Goal: Check status: Check status

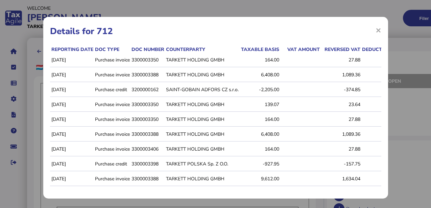
select select "******"
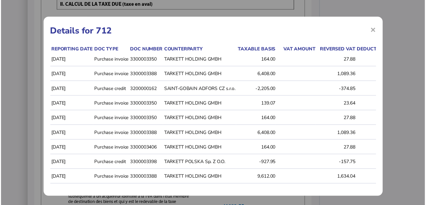
scroll to position [40, 0]
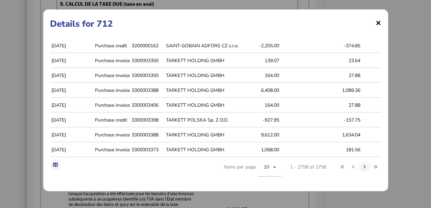
click at [376, 23] on span "×" at bounding box center [379, 22] width 6 height 13
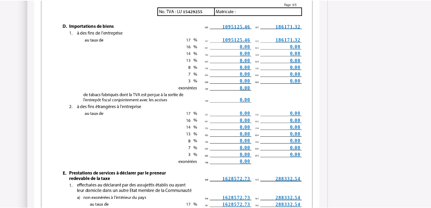
scroll to position [992, 0]
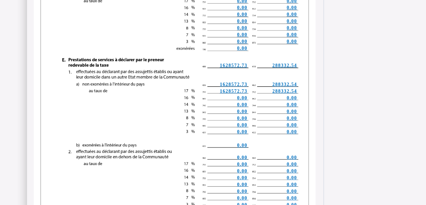
click at [282, 92] on span "288332.54" at bounding box center [285, 91] width 25 height 5
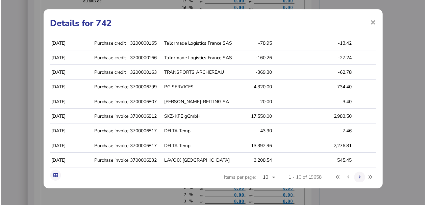
scroll to position [40, 0]
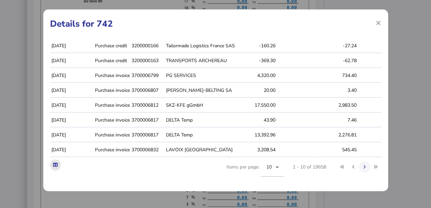
click at [55, 165] on icon at bounding box center [55, 165] width 4 height 4
drag, startPoint x: 260, startPoint y: 22, endPoint x: 263, endPoint y: 22, distance: 3.4
click at [260, 22] on h1 "Details for 742" at bounding box center [215, 24] width 331 height 12
drag, startPoint x: 373, startPoint y: 24, endPoint x: 325, endPoint y: 50, distance: 54.9
click at [376, 24] on span "×" at bounding box center [379, 22] width 6 height 13
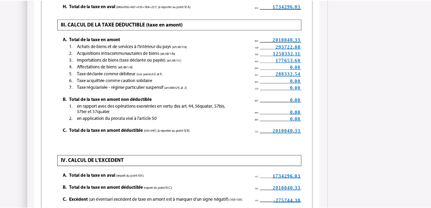
scroll to position [1353, 0]
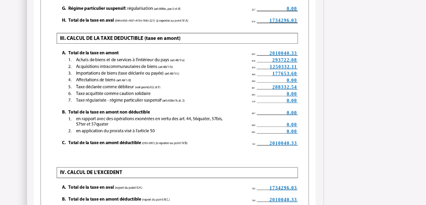
drag, startPoint x: 279, startPoint y: 60, endPoint x: 185, endPoint y: 141, distance: 124.0
click at [279, 60] on span "293722.08" at bounding box center [285, 59] width 25 height 5
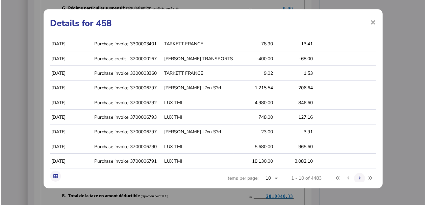
scroll to position [40, 0]
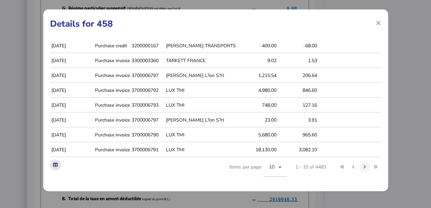
click at [56, 166] on icon at bounding box center [55, 165] width 4 height 4
click at [55, 166] on icon at bounding box center [55, 165] width 4 height 4
click at [244, 27] on h1 "Details for 458" at bounding box center [215, 24] width 331 height 12
click at [376, 23] on span "×" at bounding box center [379, 22] width 6 height 13
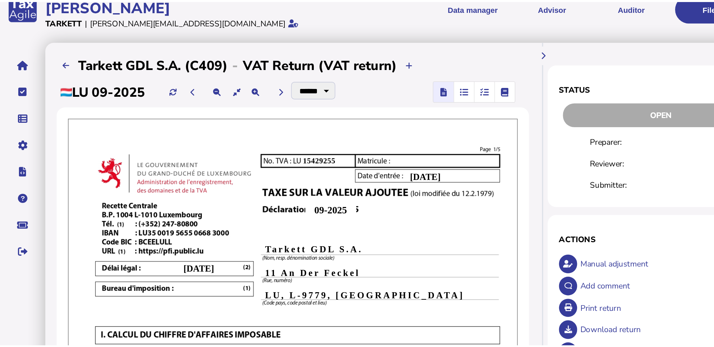
scroll to position [0, 0]
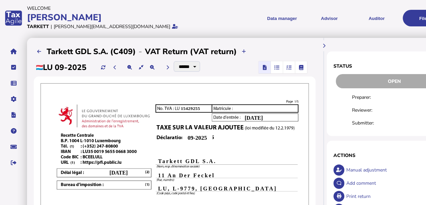
drag, startPoint x: 169, startPoint y: 125, endPoint x: 147, endPoint y: 54, distance: 74.2
click at [325, 47] on icon at bounding box center [324, 45] width 3 height 4
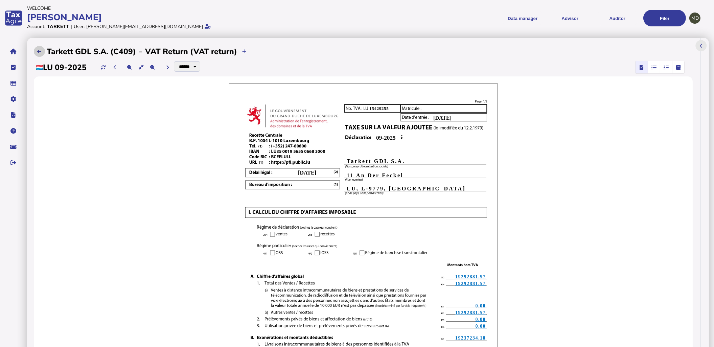
click at [36, 49] on button at bounding box center [39, 51] width 11 height 11
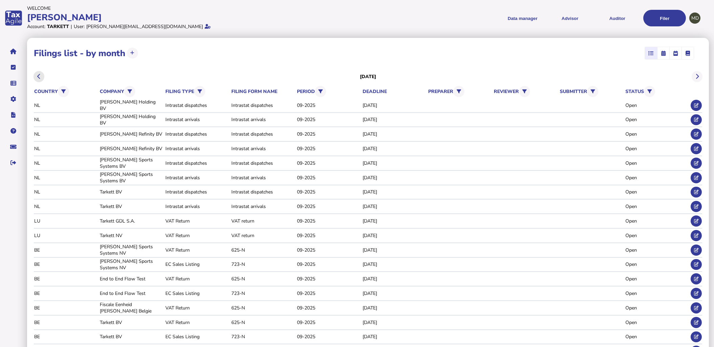
click at [38, 77] on icon at bounding box center [38, 76] width 3 height 0
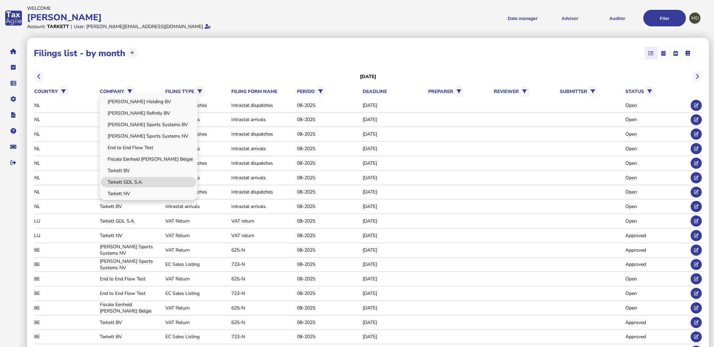
click at [129, 180] on link "Tarkett GDL S.A." at bounding box center [148, 182] width 95 height 10
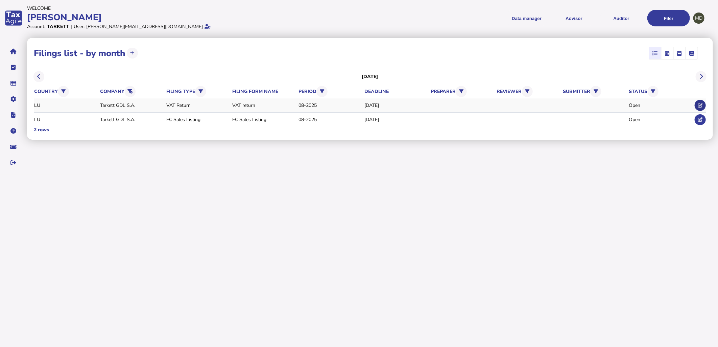
click at [431, 104] on icon at bounding box center [700, 105] width 4 height 4
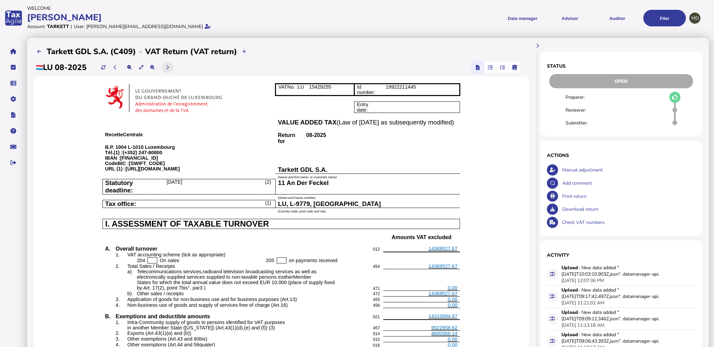
click at [168, 68] on icon at bounding box center [167, 67] width 3 height 4
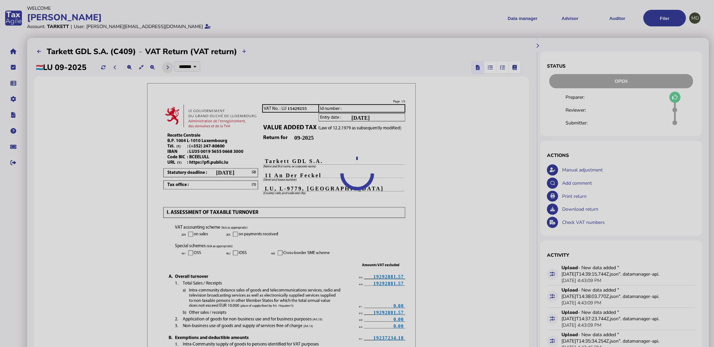
click at [167, 68] on div at bounding box center [357, 173] width 714 height 347
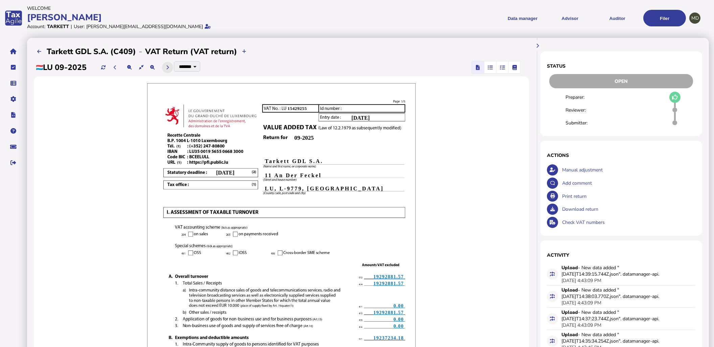
click at [167, 68] on button at bounding box center [167, 67] width 11 height 11
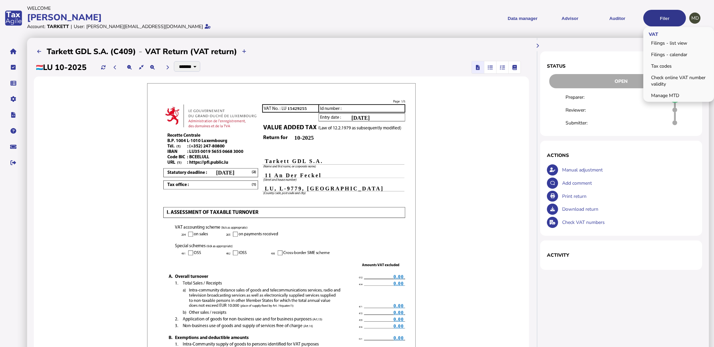
click at [431, 25] on button "Filer" at bounding box center [664, 18] width 43 height 17
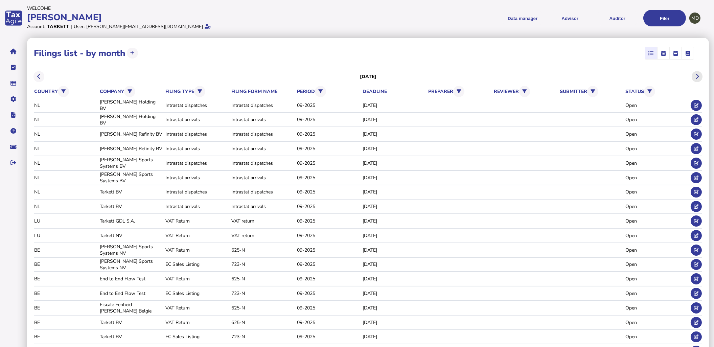
click at [431, 76] on icon at bounding box center [696, 76] width 3 height 0
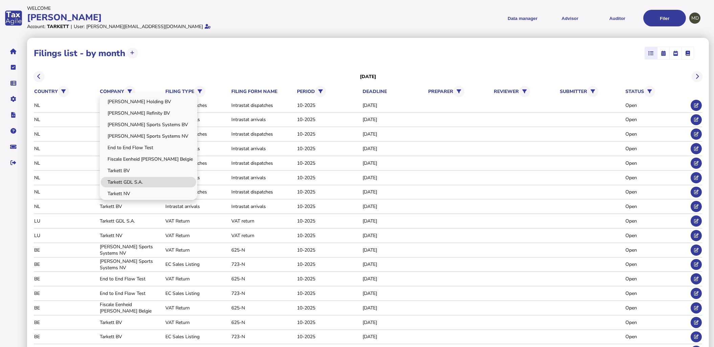
click at [134, 179] on link "Tarkett GDL S.A." at bounding box center [148, 182] width 95 height 10
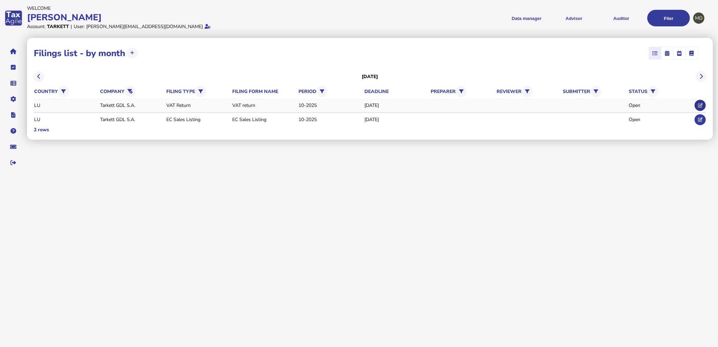
click at [431, 104] on icon at bounding box center [700, 105] width 4 height 4
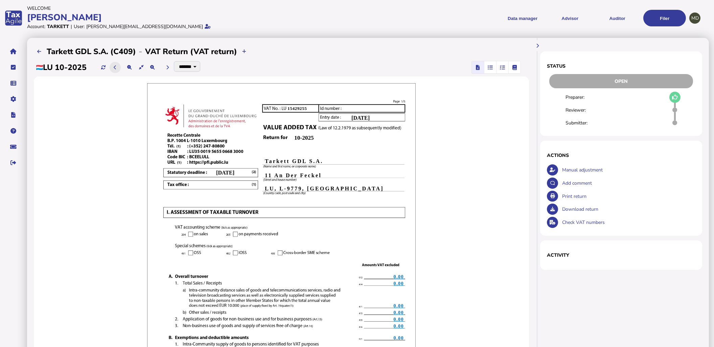
click at [119, 68] on button at bounding box center [115, 67] width 11 height 11
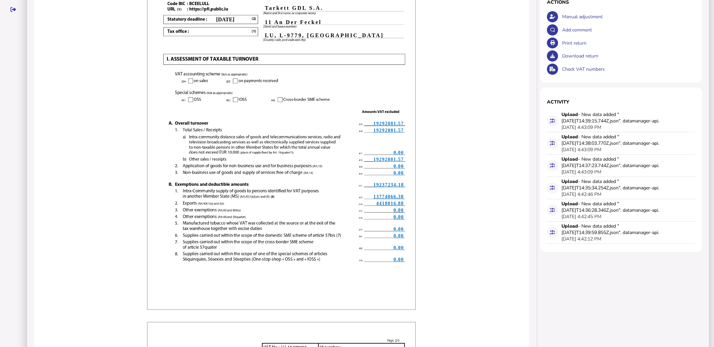
scroll to position [225, 0]
